Goal: Task Accomplishment & Management: Manage account settings

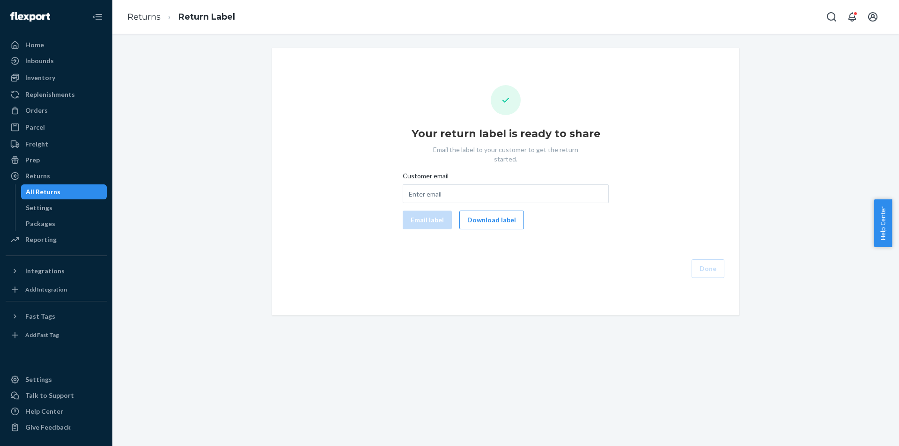
click at [58, 194] on div "All Returns" at bounding box center [43, 191] width 35 height 9
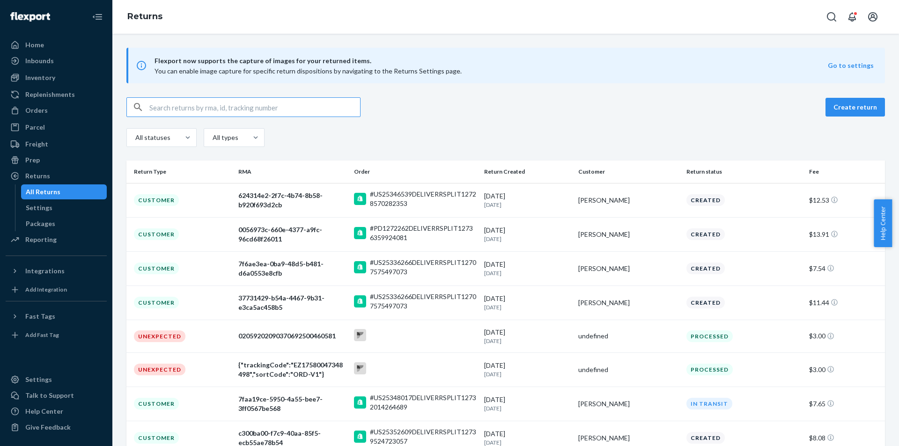
click at [342, 110] on input "text" at bounding box center [254, 107] width 211 height 19
paste input "1ZX8R1710367487480"
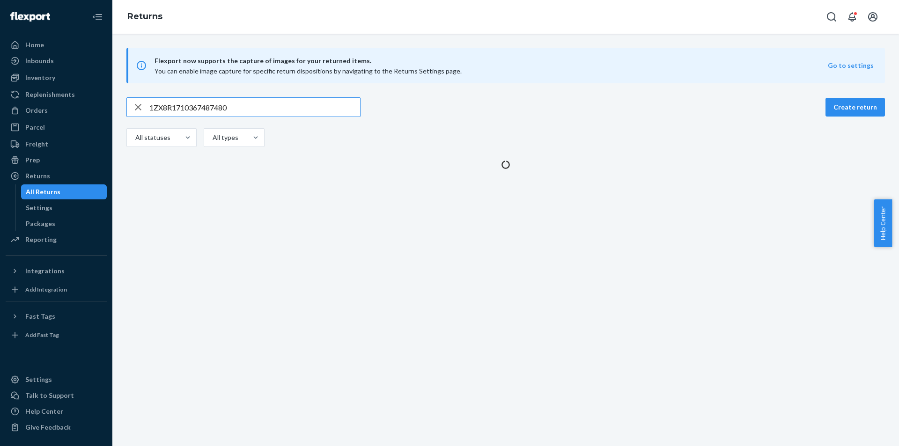
type input "1ZX8R1710367487480"
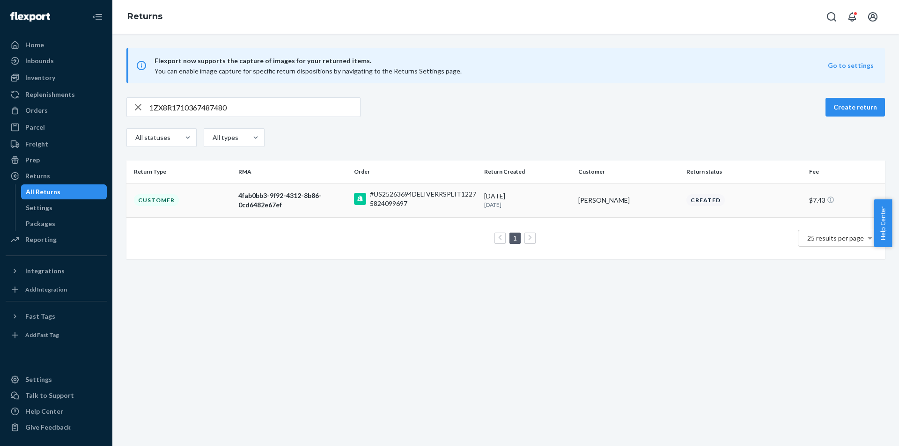
click at [333, 213] on td "4fab0bb3-9f92-4312-8b86-0cd6482e67ef" at bounding box center [293, 200] width 116 height 34
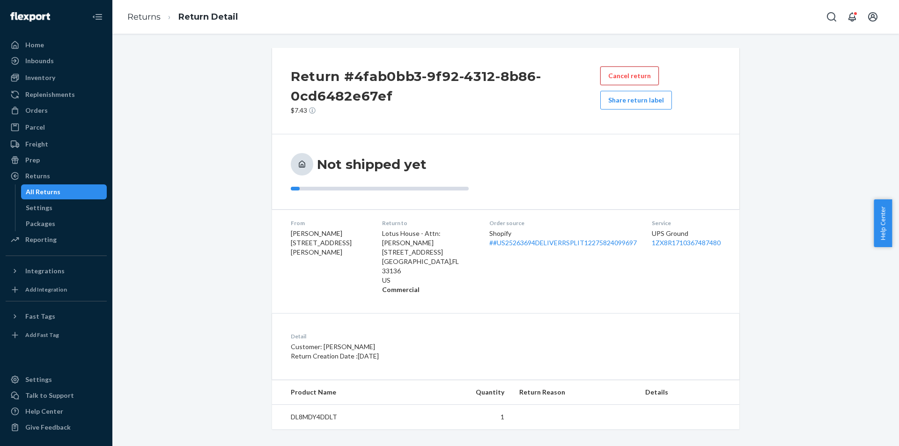
click at [640, 67] on button "Cancel return" at bounding box center [629, 75] width 59 height 19
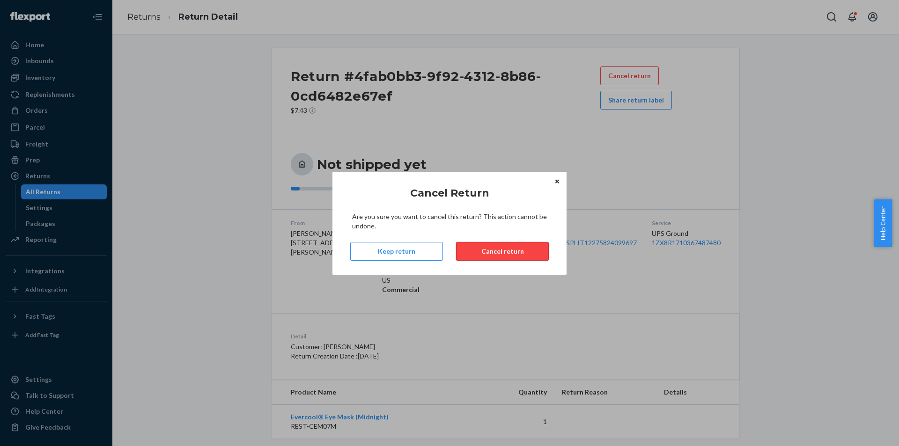
click at [486, 247] on button "Cancel return" at bounding box center [502, 251] width 93 height 19
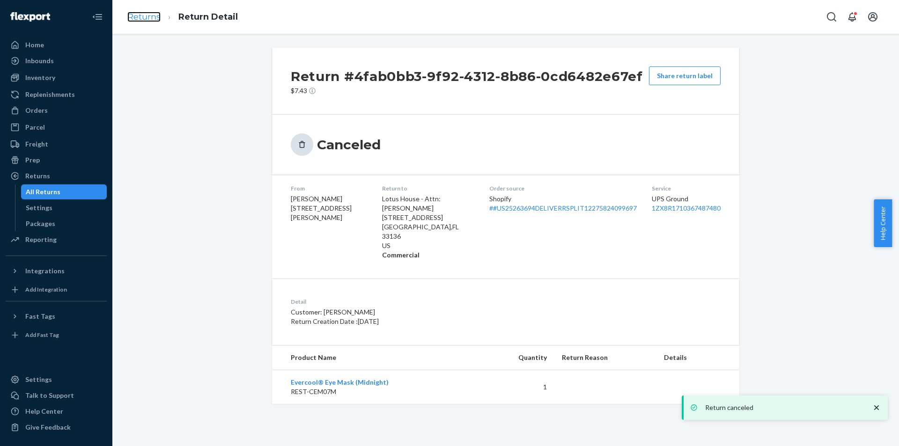
click at [149, 16] on link "Returns" at bounding box center [143, 17] width 33 height 10
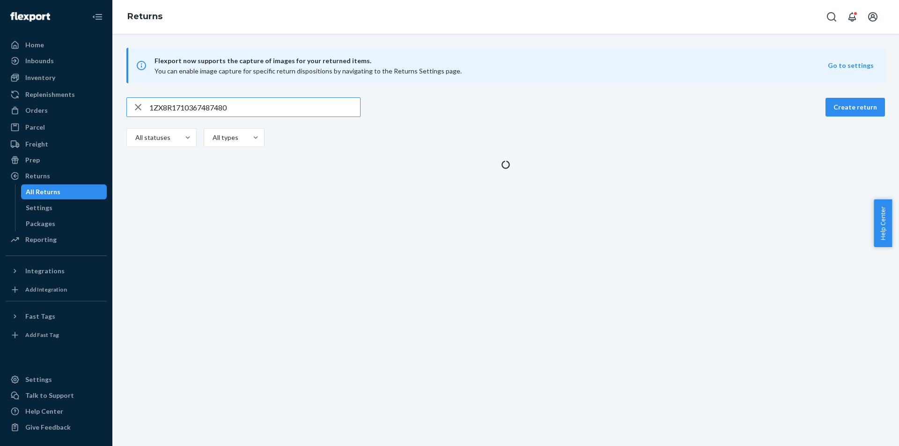
click at [325, 107] on input "1ZX8R1710367487480" at bounding box center [254, 107] width 211 height 19
type input "1ZX8R1710376117102"
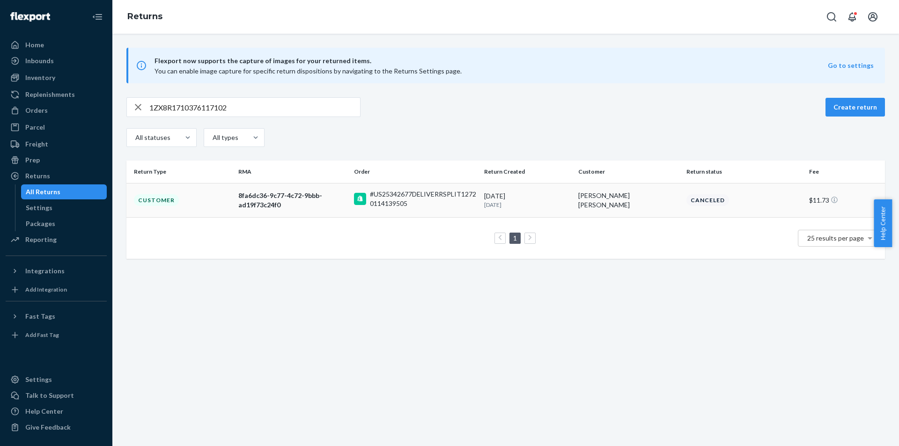
click at [214, 192] on td "Customer" at bounding box center [180, 200] width 108 height 34
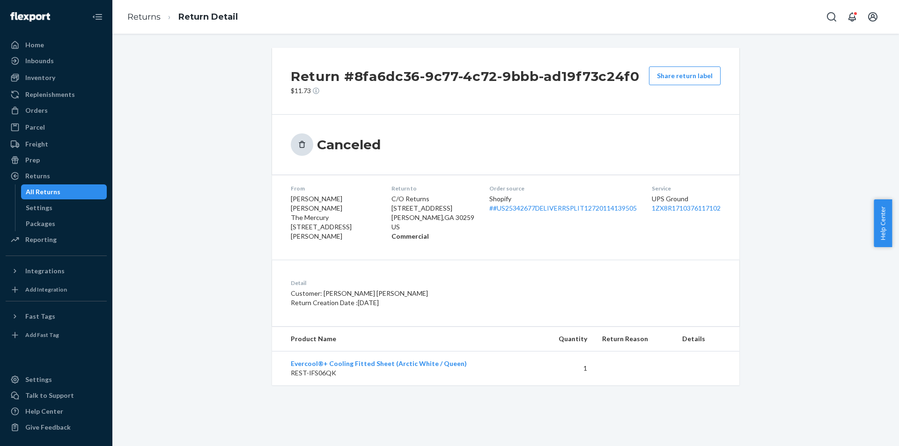
click at [565, 127] on div "Canceled" at bounding box center [505, 145] width 467 height 60
click at [198, 239] on div "Return #8fa6dc36-9c77-4c72-9bbb-ad19f73c24f0 $11.73 Share return label Canceled…" at bounding box center [505, 217] width 773 height 338
